Goal: Find specific page/section: Find specific page/section

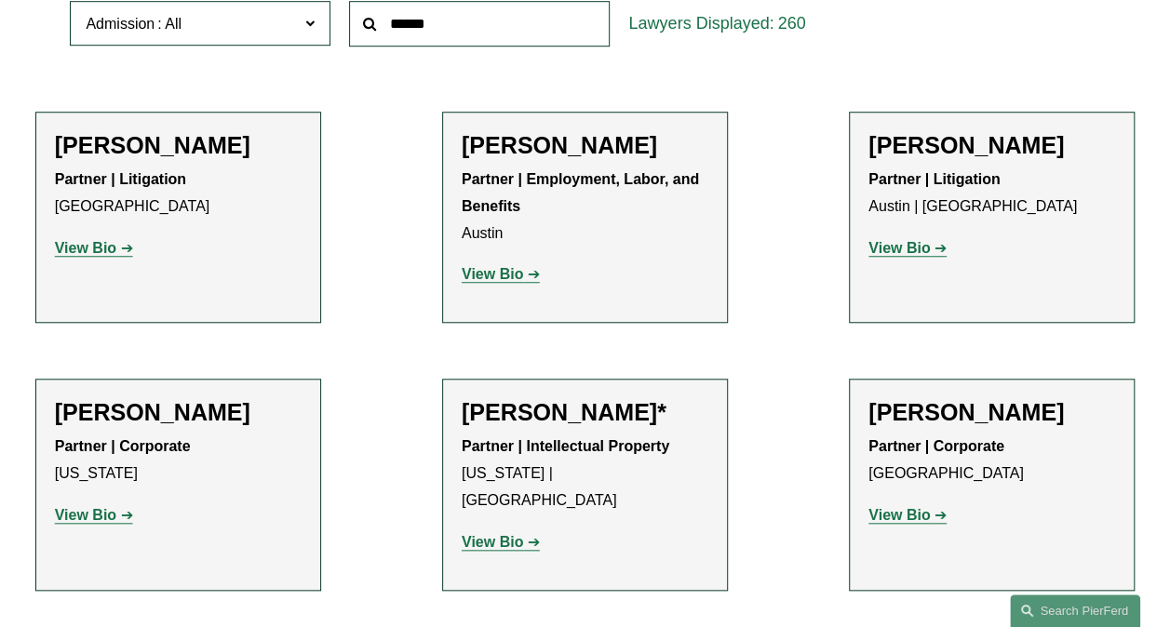
scroll to position [372, 0]
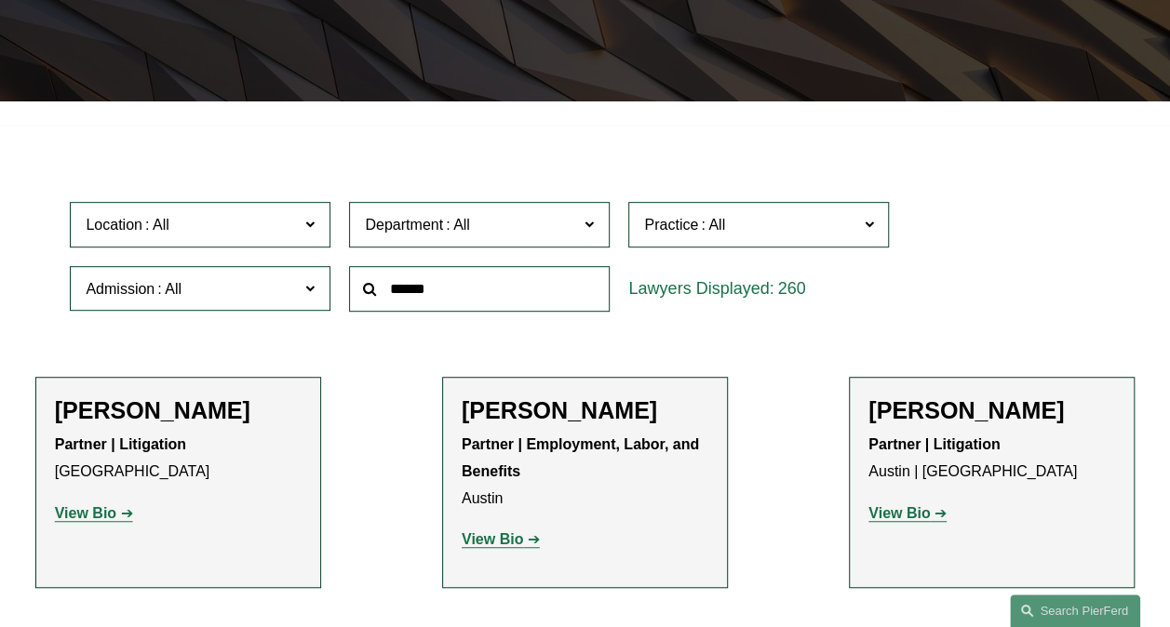
click at [447, 300] on input "text" at bounding box center [479, 289] width 261 height 46
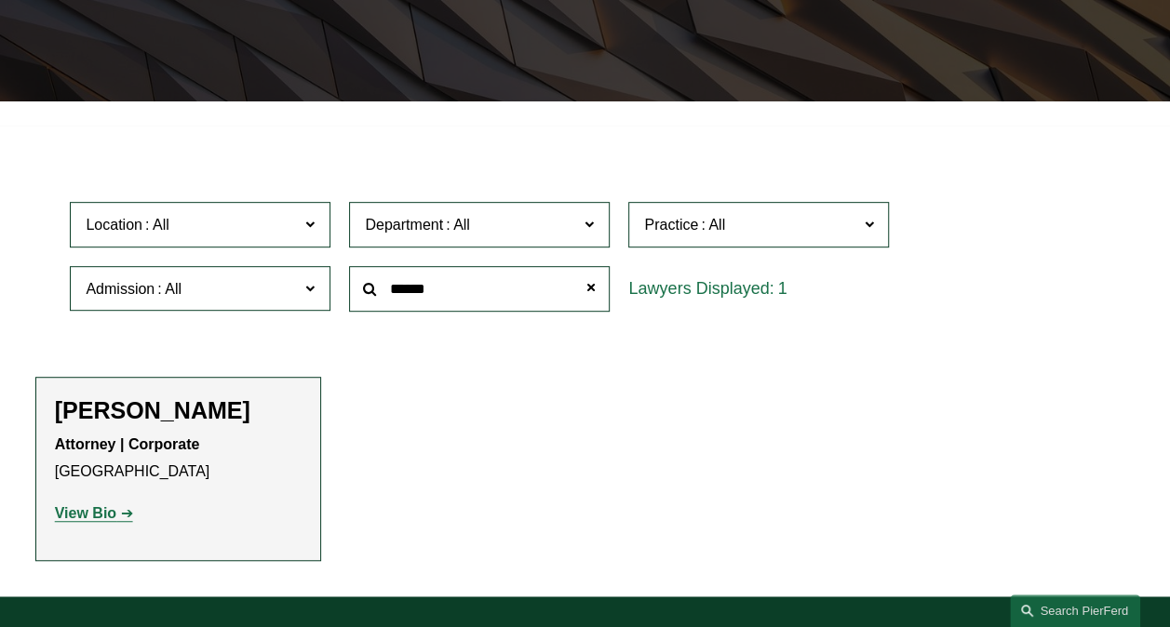
type input "******"
click at [70, 516] on strong "View Bio" at bounding box center [85, 513] width 61 height 16
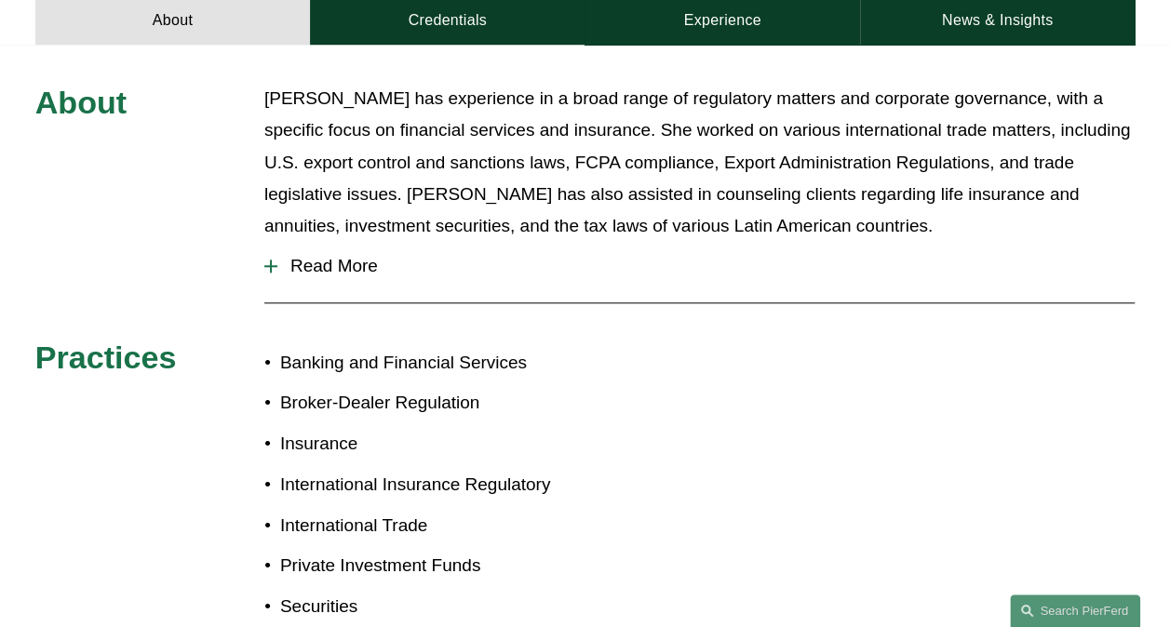
scroll to position [465, 0]
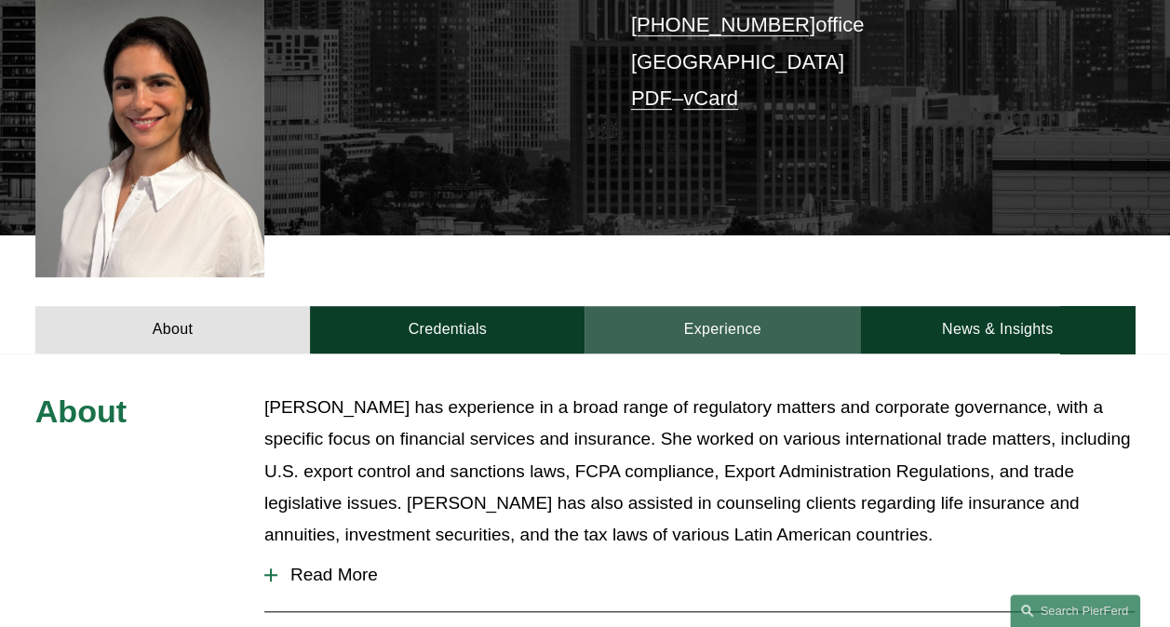
click at [689, 306] on link "Experience" at bounding box center [722, 329] width 275 height 47
